Goal: Task Accomplishment & Management: Manage account settings

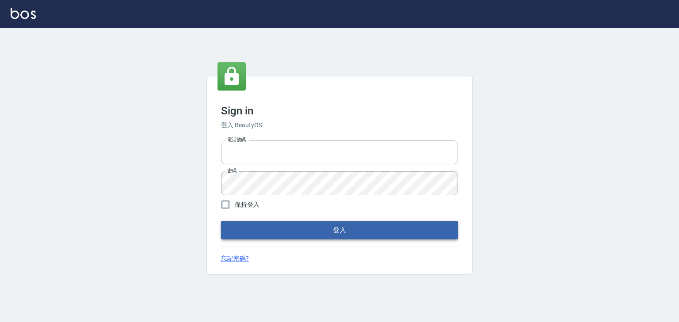
type input "0952331713"
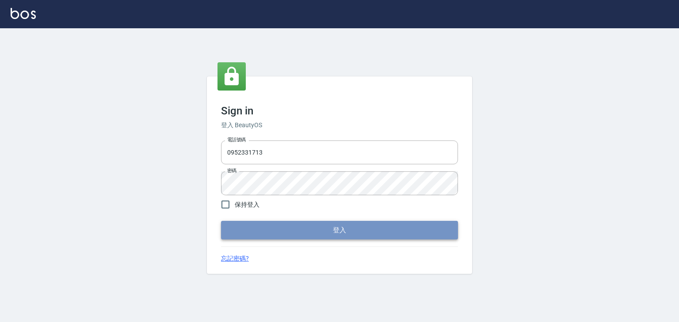
click at [298, 233] on button "登入" at bounding box center [339, 230] width 237 height 19
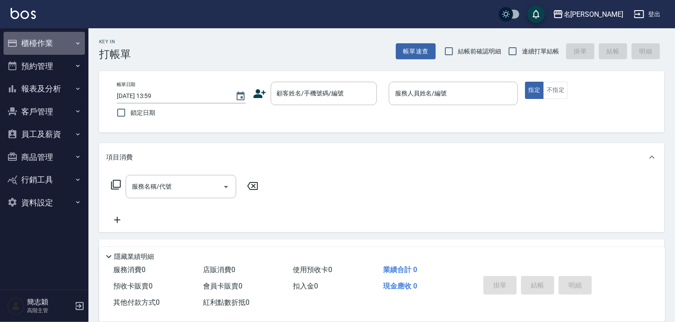
click at [77, 45] on icon "button" at bounding box center [77, 43] width 7 height 7
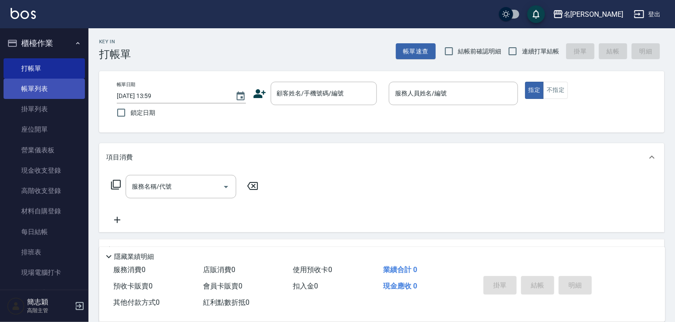
click at [44, 87] on link "帳單列表" at bounding box center [44, 89] width 81 height 20
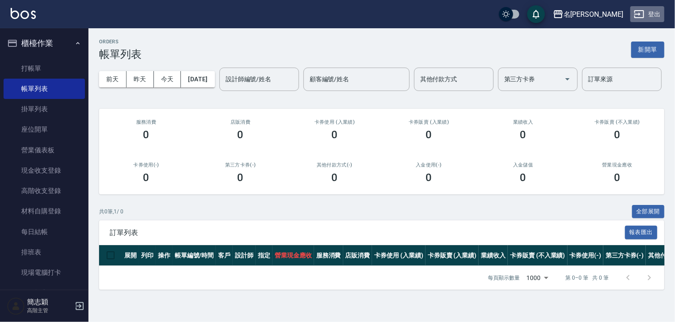
click at [656, 11] on button "登出" at bounding box center [647, 14] width 34 height 16
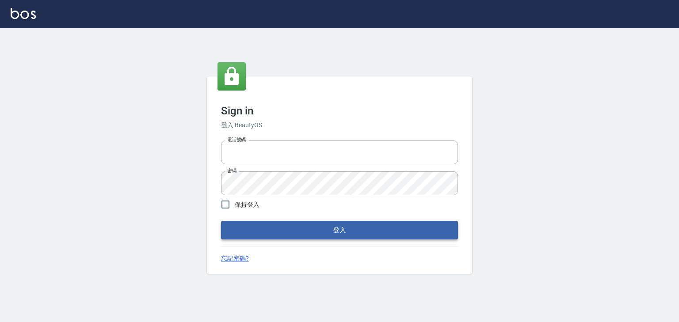
type input "0952331713"
click at [315, 237] on button "登入" at bounding box center [339, 230] width 237 height 19
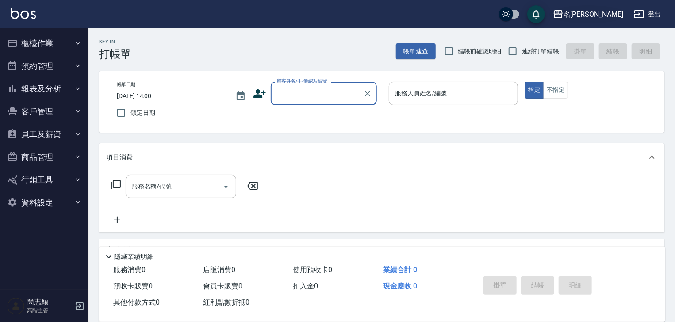
click at [563, 12] on icon "button" at bounding box center [558, 14] width 11 height 11
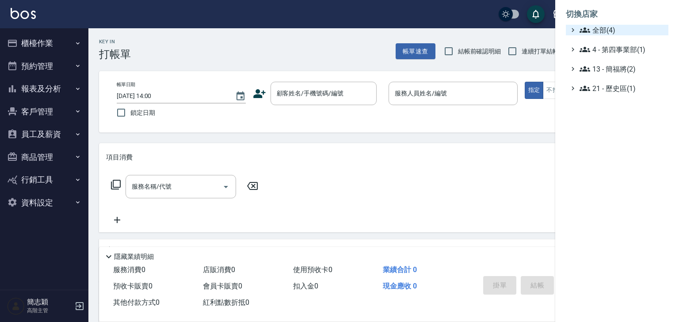
click at [584, 31] on icon at bounding box center [585, 29] width 11 height 5
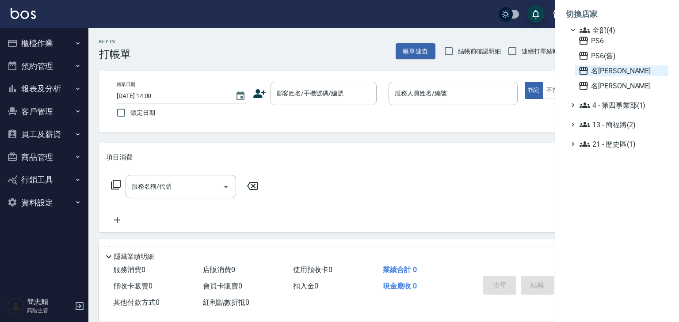
click at [582, 67] on icon at bounding box center [583, 71] width 9 height 8
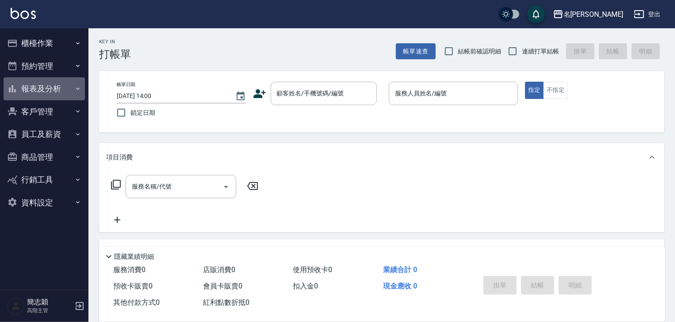
click at [76, 90] on icon "button" at bounding box center [77, 88] width 7 height 7
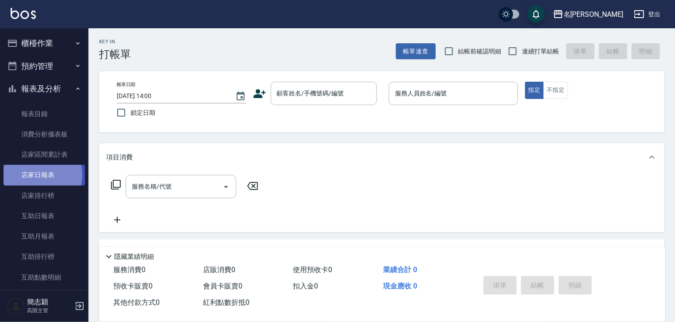
click at [37, 175] on link "店家日報表" at bounding box center [44, 175] width 81 height 20
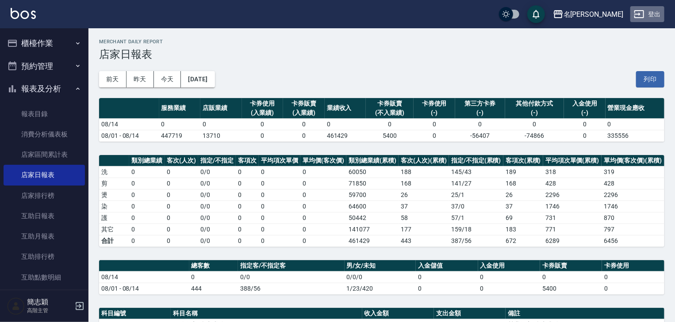
click at [653, 12] on button "登出" at bounding box center [647, 14] width 34 height 16
